Goal: Find specific page/section: Find specific page/section

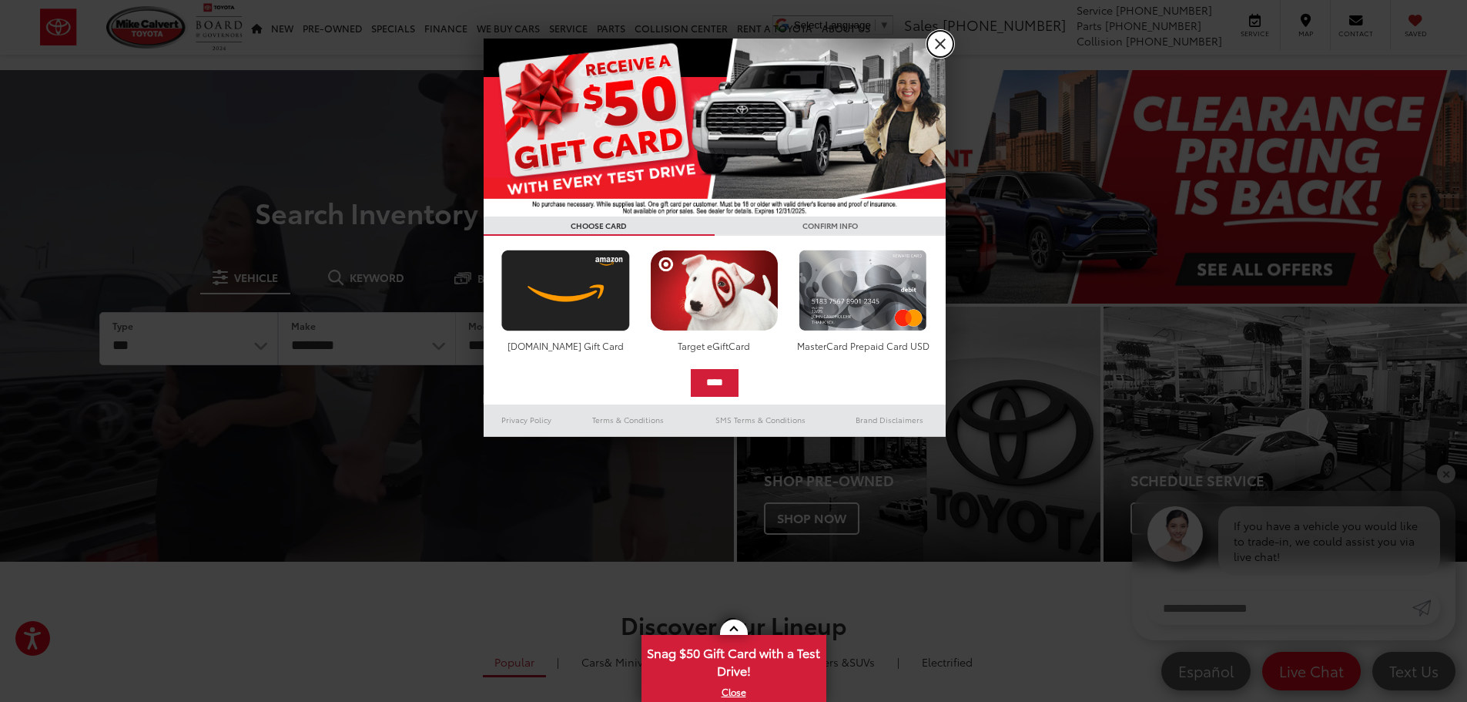
drag, startPoint x: 943, startPoint y: 46, endPoint x: 923, endPoint y: 70, distance: 31.2
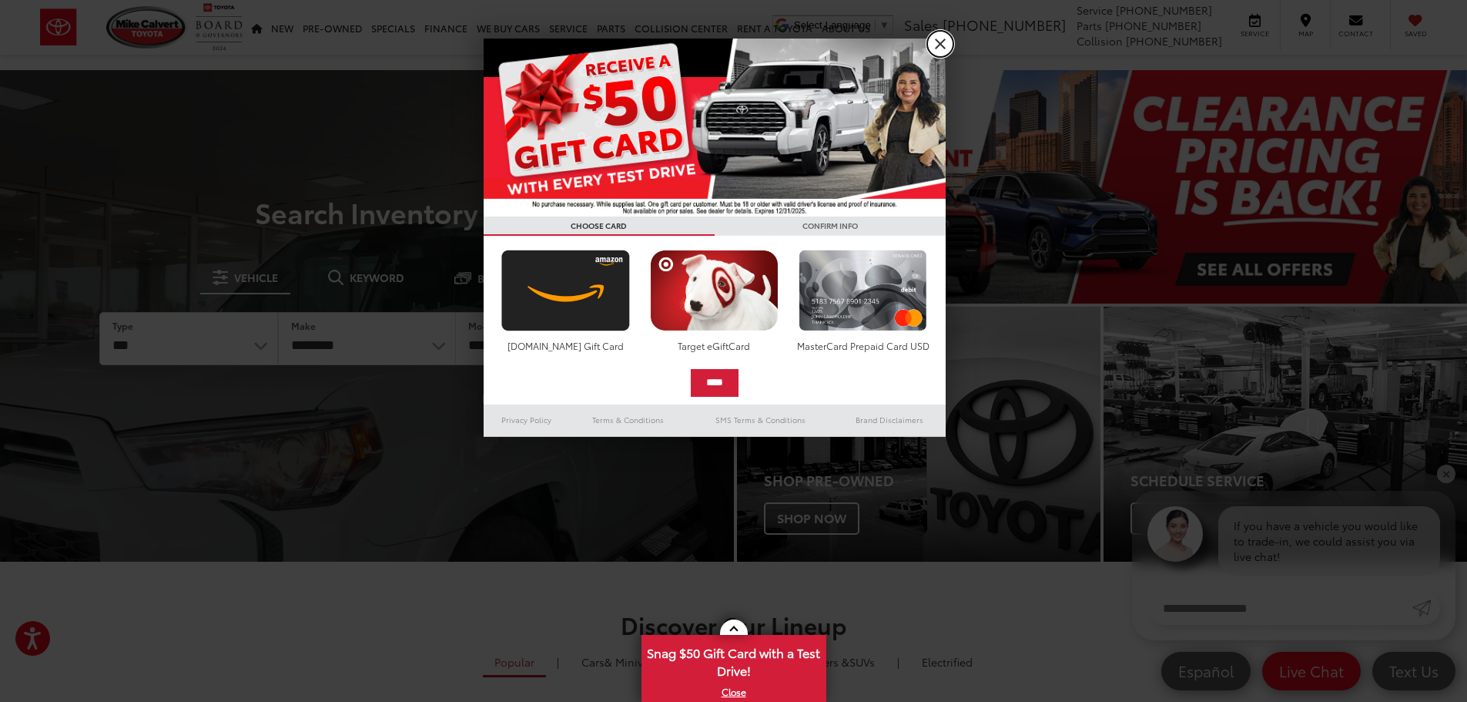
click at [942, 46] on link "X" at bounding box center [940, 44] width 26 height 26
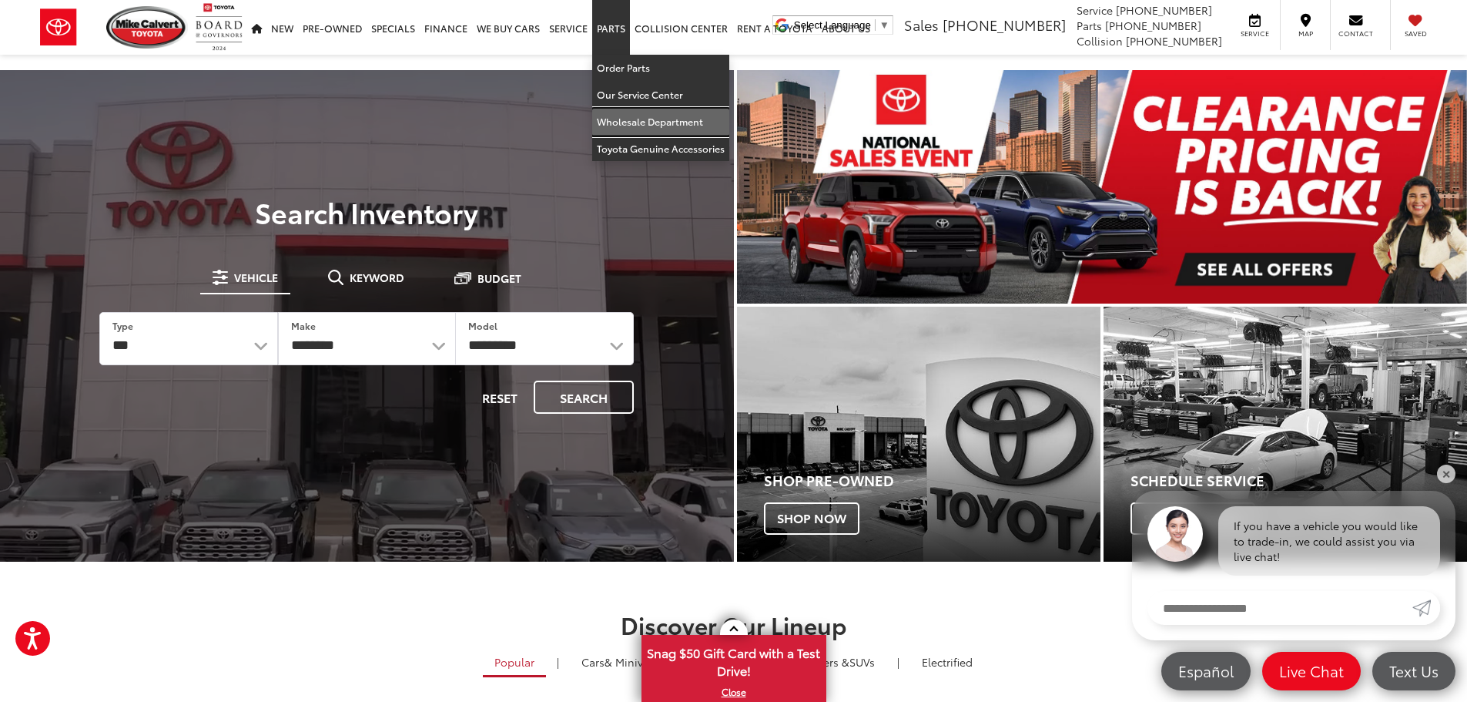
click at [679, 113] on link "Wholesale Department" at bounding box center [660, 122] width 137 height 27
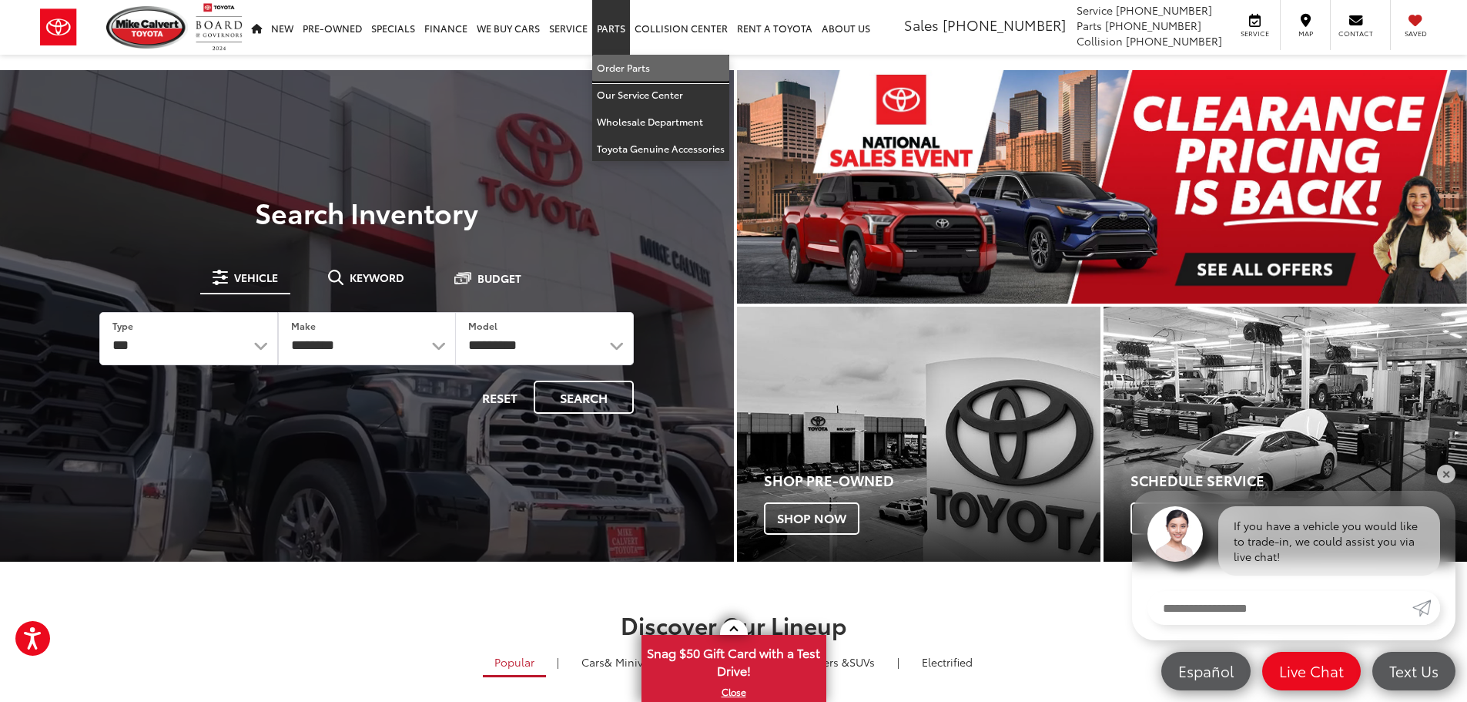
click at [636, 68] on link "Order Parts" at bounding box center [660, 68] width 137 height 27
